Goal: Book appointment/travel/reservation

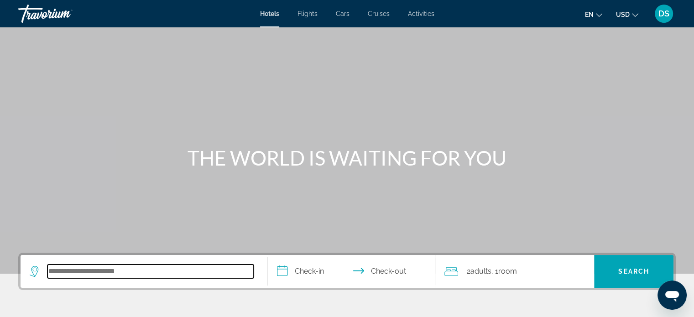
click at [78, 278] on input "Search hotel destination" at bounding box center [150, 272] width 206 height 14
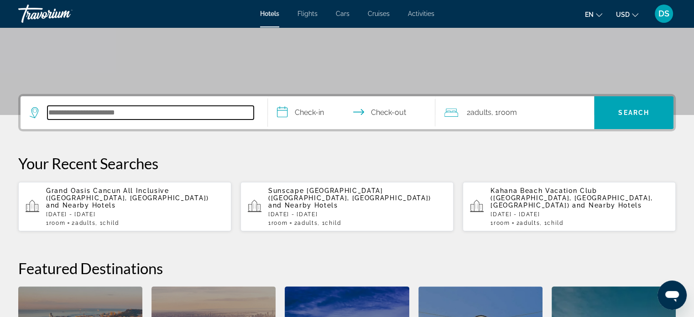
scroll to position [131, 0]
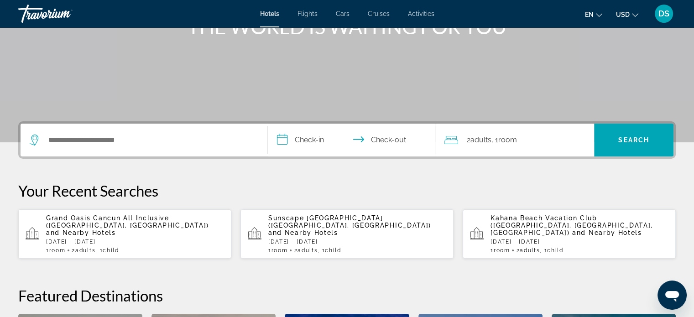
click at [87, 219] on span "Grand Oasis Cancun All Inclusive ([GEOGRAPHIC_DATA], [GEOGRAPHIC_DATA])" at bounding box center [127, 221] width 163 height 15
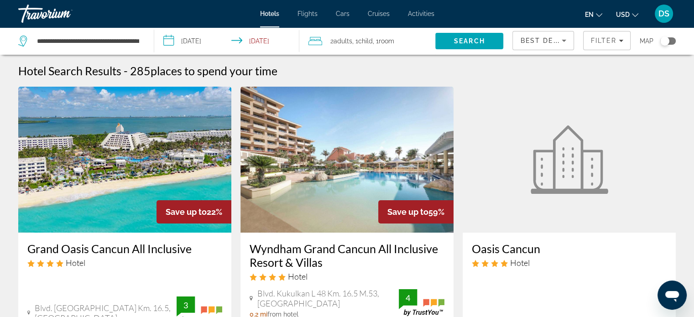
click at [217, 40] on input "**********" at bounding box center [228, 42] width 149 height 30
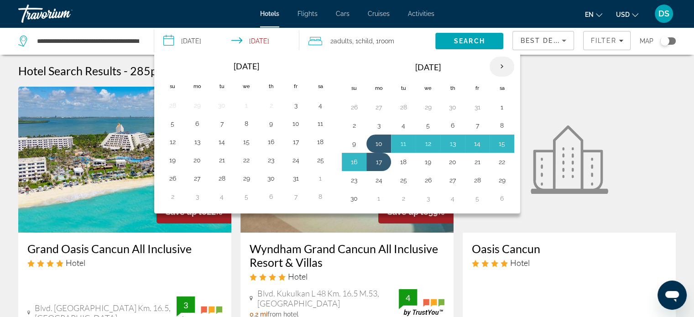
click at [498, 63] on th "Next month" at bounding box center [501, 67] width 25 height 20
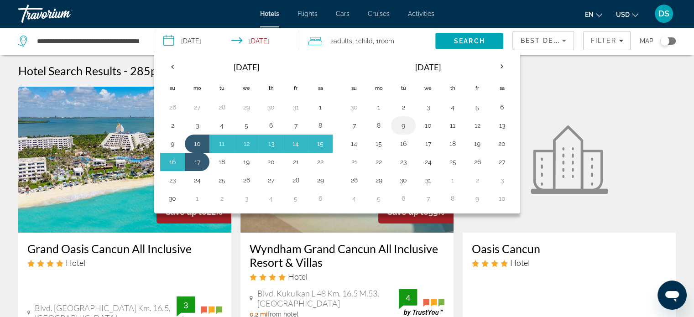
click at [401, 124] on button "9" at bounding box center [403, 125] width 15 height 13
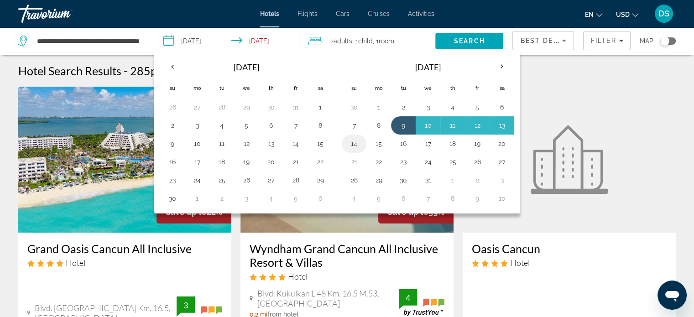
click at [354, 145] on button "14" at bounding box center [354, 143] width 15 height 13
type input "**********"
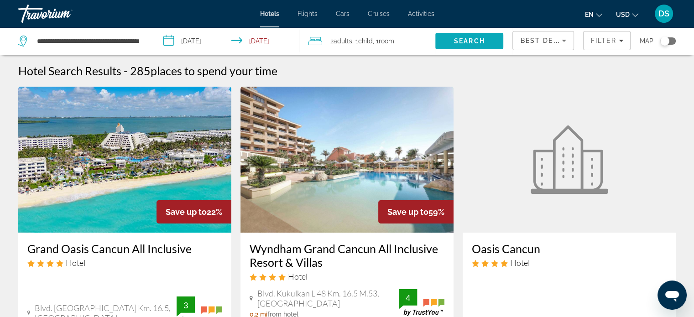
click at [474, 40] on span "Search" at bounding box center [469, 40] width 31 height 7
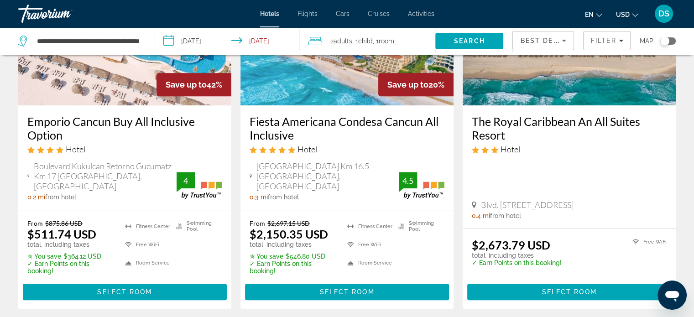
scroll to position [502, 0]
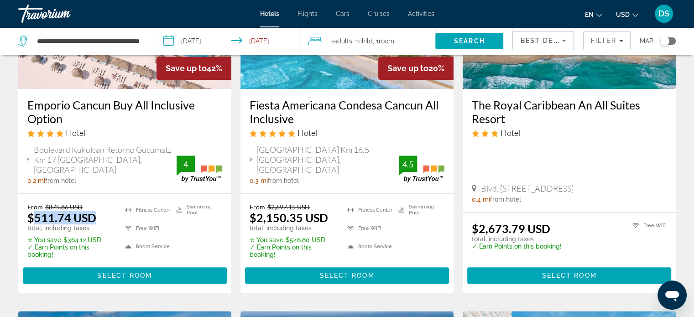
drag, startPoint x: 35, startPoint y: 207, endPoint x: 97, endPoint y: 207, distance: 61.6
click at [97, 207] on div "From $875.86 USD $511.74 USD total, including taxes" at bounding box center [70, 217] width 86 height 29
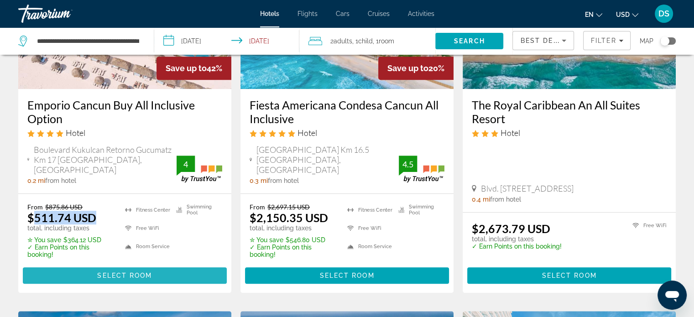
click at [133, 272] on span "Select Room" at bounding box center [124, 275] width 55 height 7
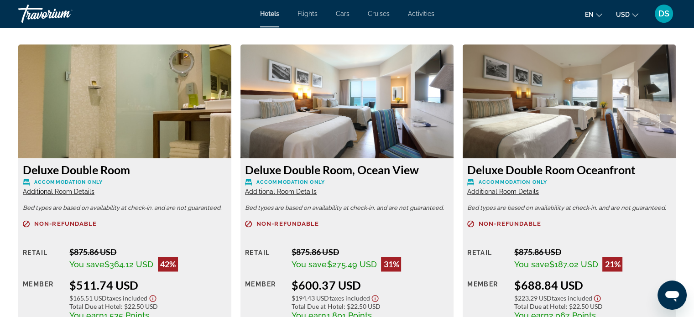
scroll to position [1323, 0]
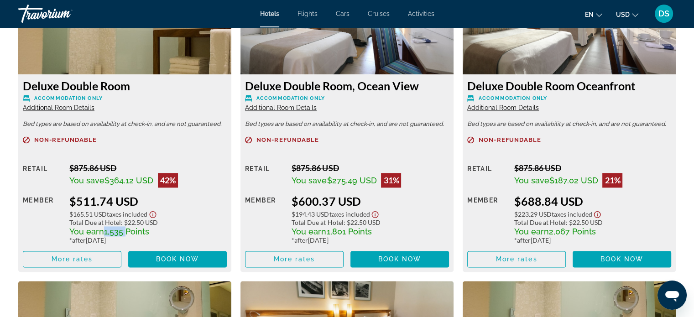
drag, startPoint x: 104, startPoint y: 230, endPoint x: 124, endPoint y: 230, distance: 19.6
click at [124, 230] on span "1,535 Points" at bounding box center [126, 232] width 45 height 10
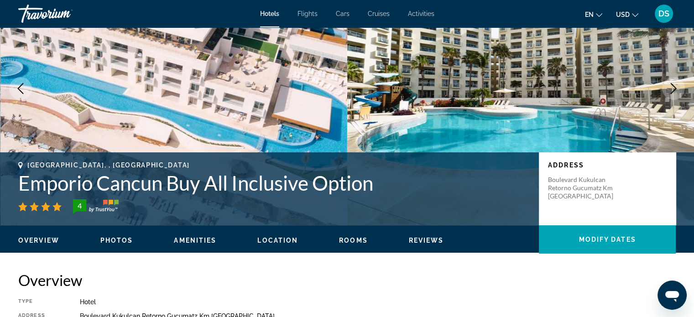
scroll to position [0, 0]
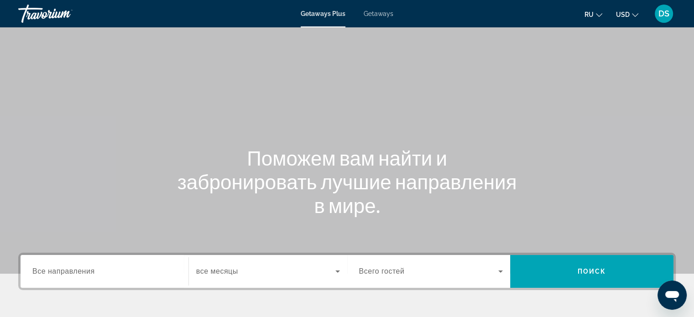
click at [372, 12] on span "Getaways" at bounding box center [379, 13] width 30 height 7
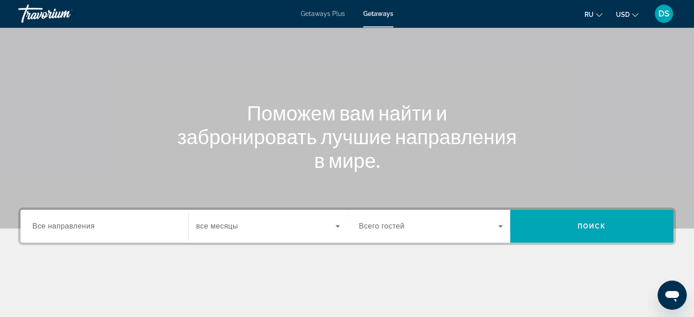
scroll to position [137, 0]
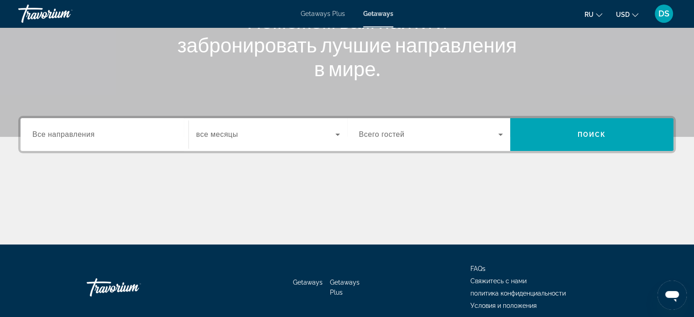
click at [77, 135] on span "Все направления" at bounding box center [63, 134] width 62 height 8
click at [77, 135] on input "Destination Все направления" at bounding box center [104, 135] width 144 height 11
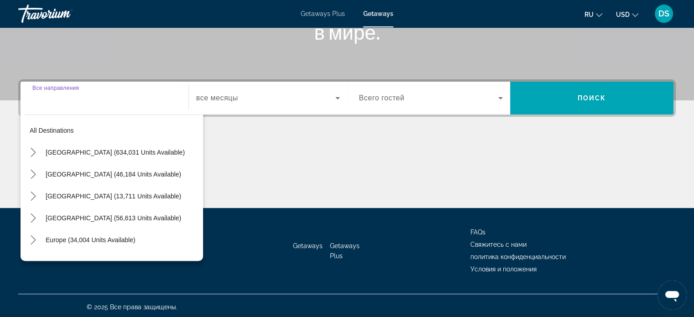
scroll to position [176, 0]
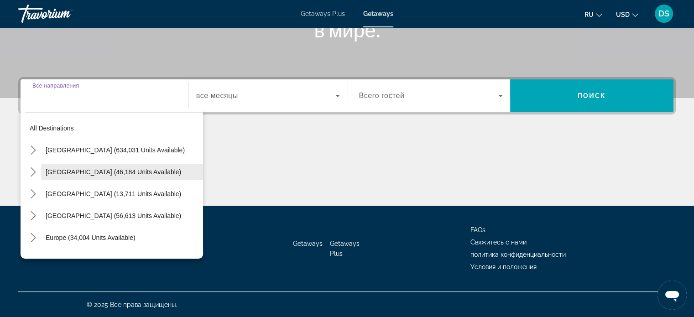
click at [58, 170] on span "Mexico (46,184 units available)" at bounding box center [113, 171] width 135 height 7
type input "**********"
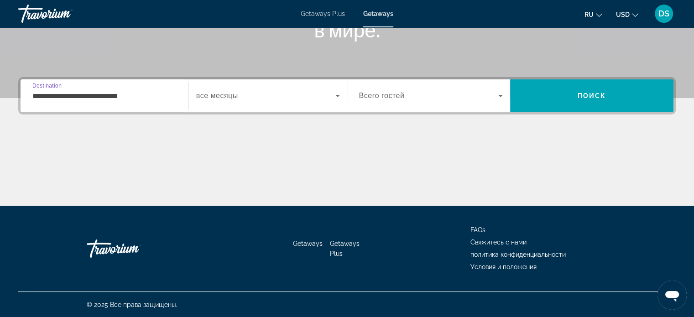
click at [339, 95] on icon "Search widget" at bounding box center [337, 95] width 11 height 11
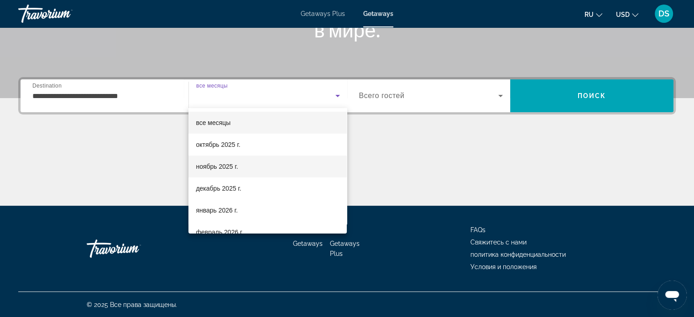
click at [250, 168] on mat-option "ноябрь 2025 г." at bounding box center [267, 167] width 158 height 22
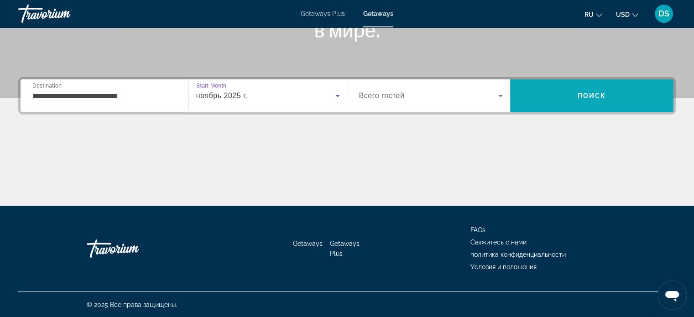
click at [529, 95] on span "Search" at bounding box center [591, 96] width 163 height 22
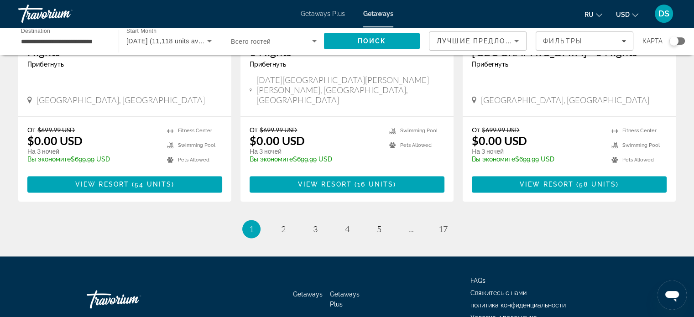
scroll to position [1186, 0]
click at [287, 221] on link "page 2" at bounding box center [283, 229] width 16 height 16
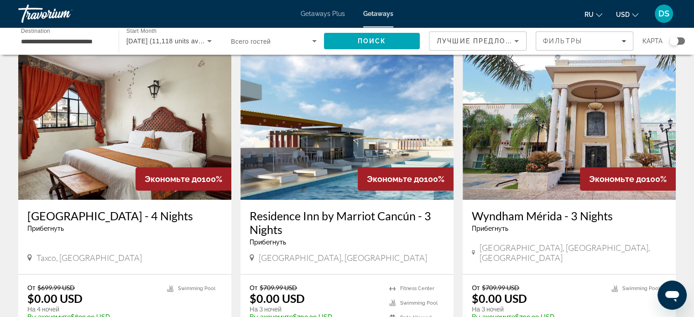
scroll to position [91, 0]
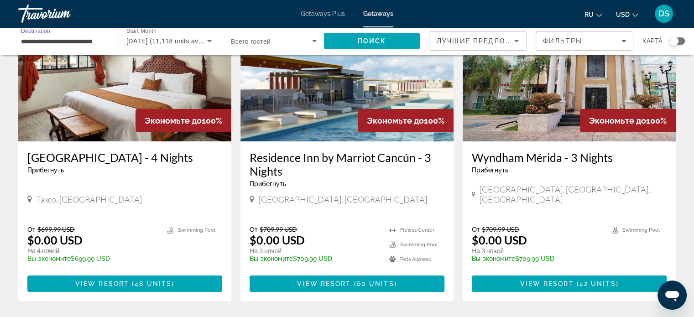
click at [38, 42] on input "**********" at bounding box center [64, 41] width 86 height 11
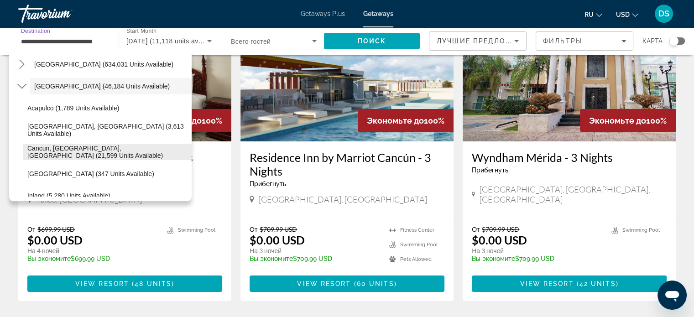
scroll to position [46, 0]
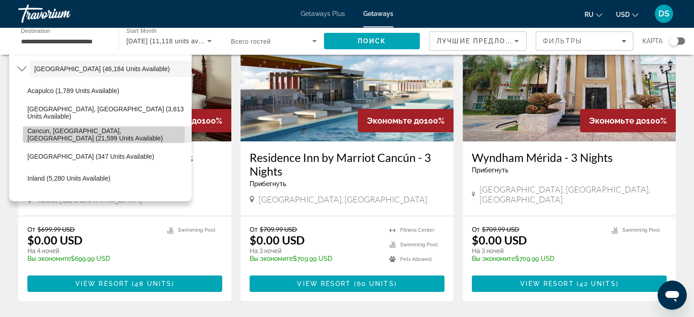
click at [55, 134] on span "Cancun, Cozumel, Riviera Maya (21,599 units available)" at bounding box center [107, 134] width 160 height 15
type input "**********"
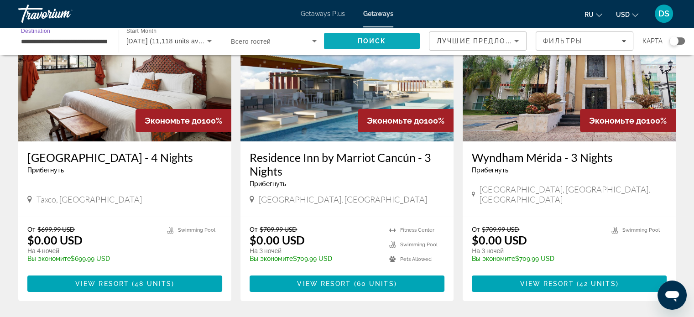
click at [380, 40] on span "Поиск" at bounding box center [372, 40] width 29 height 7
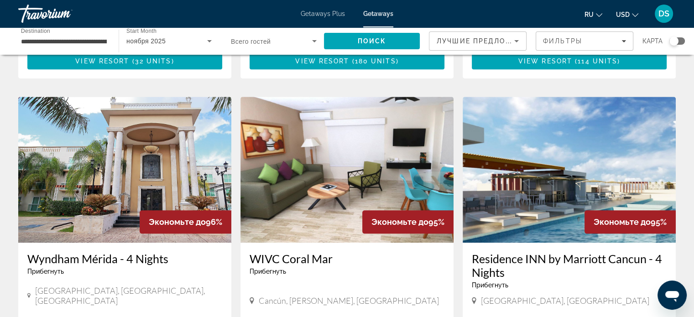
scroll to position [1049, 0]
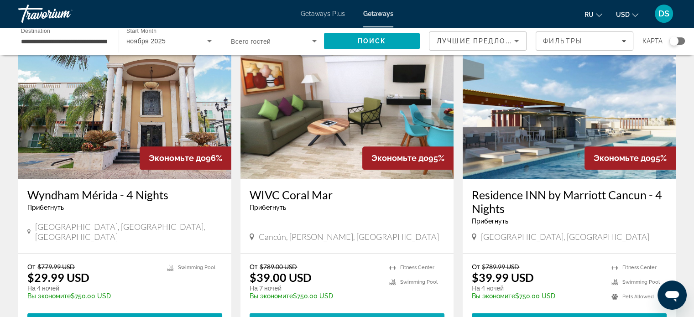
click at [352, 317] on span "View Resort" at bounding box center [327, 321] width 54 height 7
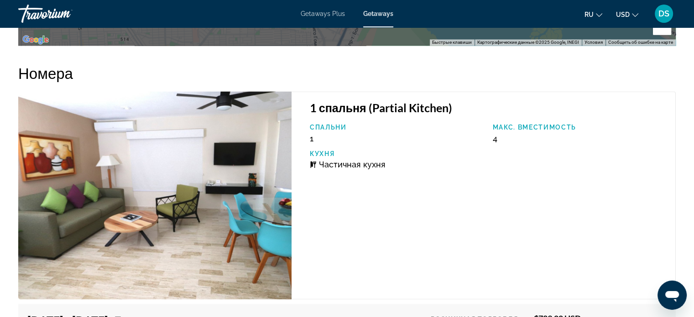
scroll to position [1689, 0]
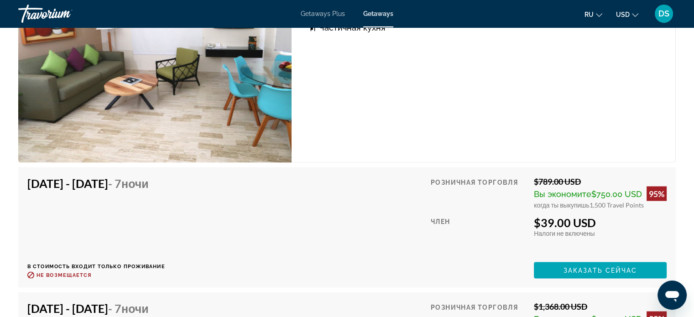
drag, startPoint x: 539, startPoint y: 178, endPoint x: 583, endPoint y: 177, distance: 44.7
click at [583, 177] on div "$789.00 USD" at bounding box center [600, 181] width 133 height 10
drag, startPoint x: 590, startPoint y: 203, endPoint x: 606, endPoint y: 202, distance: 15.5
click at [606, 202] on span "1,500 Travel Points" at bounding box center [616, 205] width 54 height 8
click at [607, 211] on div "Розничная торговля $789.00 USD Вы экономите $750.00 USD 95% когда ты выкупишь 1…" at bounding box center [549, 227] width 236 height 102
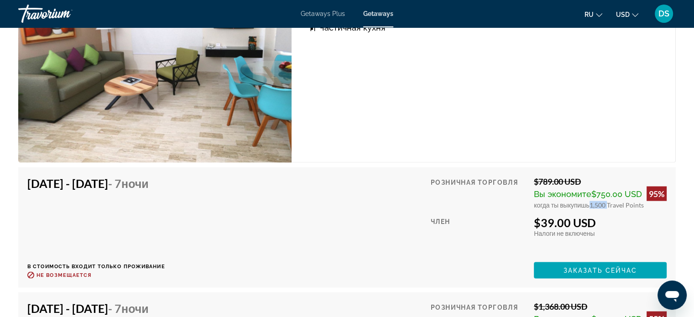
drag, startPoint x: 588, startPoint y: 203, endPoint x: 604, endPoint y: 202, distance: 16.0
click at [604, 202] on span "1,500 Travel Points" at bounding box center [616, 205] width 54 height 8
drag, startPoint x: 542, startPoint y: 219, endPoint x: 597, endPoint y: 219, distance: 54.7
click at [597, 219] on div "$39.00 USD" at bounding box center [600, 222] width 133 height 14
drag, startPoint x: 605, startPoint y: 271, endPoint x: 613, endPoint y: 264, distance: 10.4
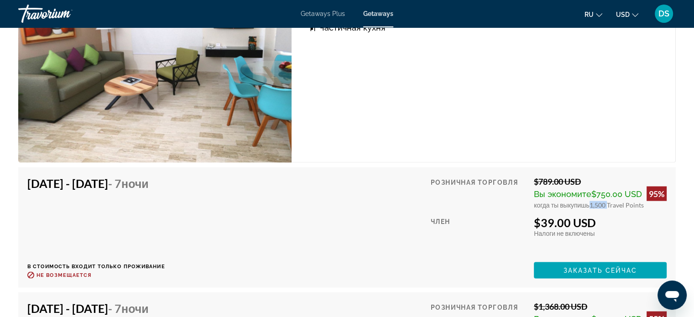
click at [605, 270] on span "Заказать сейчас" at bounding box center [600, 269] width 74 height 7
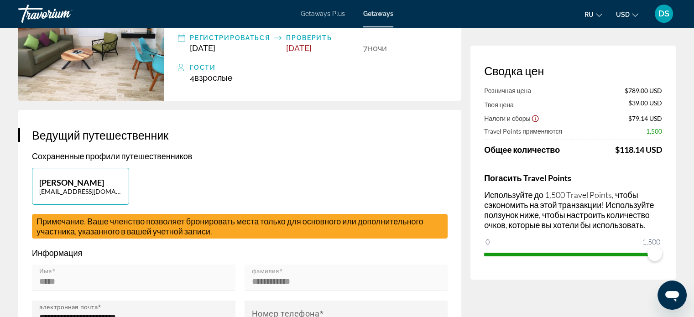
scroll to position [137, 0]
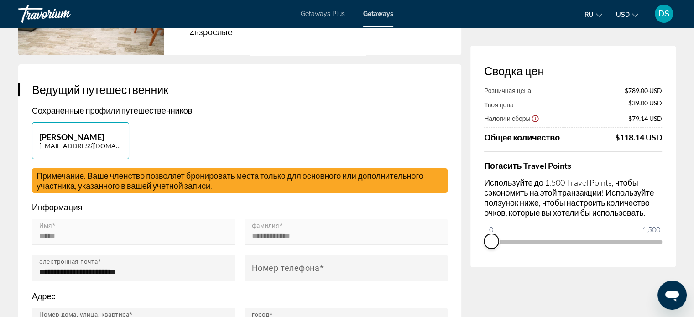
drag, startPoint x: 652, startPoint y: 256, endPoint x: 471, endPoint y: 261, distance: 181.2
click at [471, 261] on div "Сводка цен Розничная цена $789.00 USD Твоя цена $39.00 USD Налоги и сборы $79.1…" at bounding box center [572, 157] width 205 height 222
drag, startPoint x: 489, startPoint y: 232, endPoint x: 511, endPoint y: 231, distance: 21.5
click at [511, 240] on ngx-slider "0 1,500 177" at bounding box center [573, 241] width 178 height 2
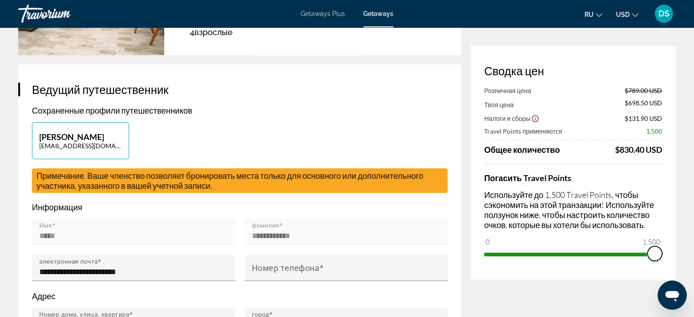
drag, startPoint x: 509, startPoint y: 253, endPoint x: 675, endPoint y: 255, distance: 165.6
click at [675, 255] on div "Сводка цен Розничная цена $789.00 USD Твоя цена $698.50 USD Налоги и сборы $131…" at bounding box center [572, 163] width 205 height 234
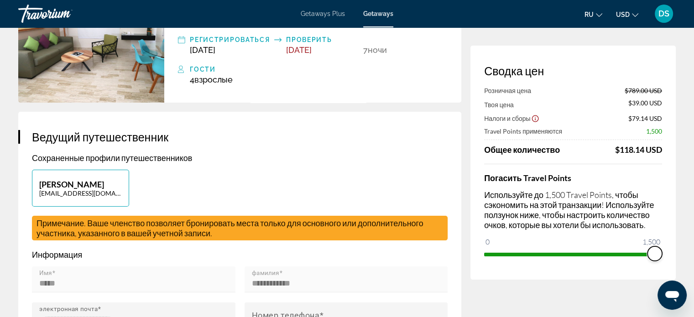
scroll to position [46, 0]
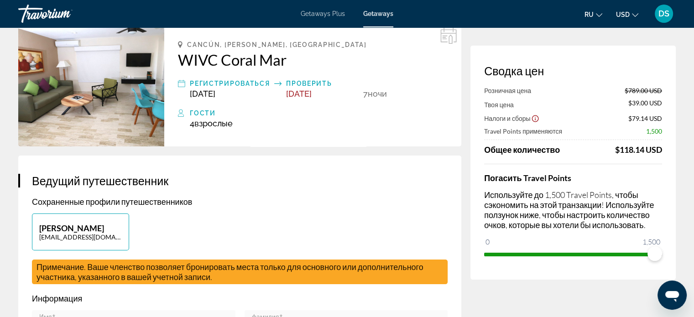
drag, startPoint x: 661, startPoint y: 148, endPoint x: 613, endPoint y: 150, distance: 48.4
click at [615, 150] on div "$118.14 USD" at bounding box center [638, 150] width 47 height 10
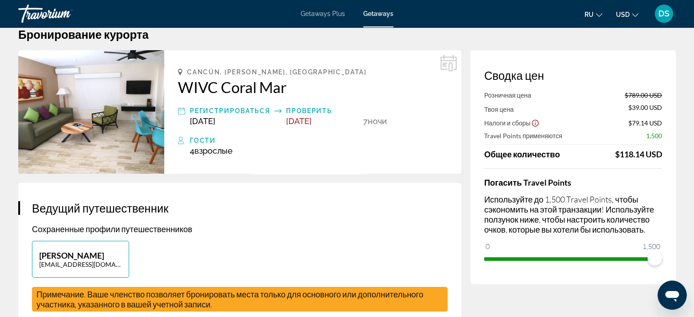
scroll to position [0, 0]
